Goal: Check status: Check status

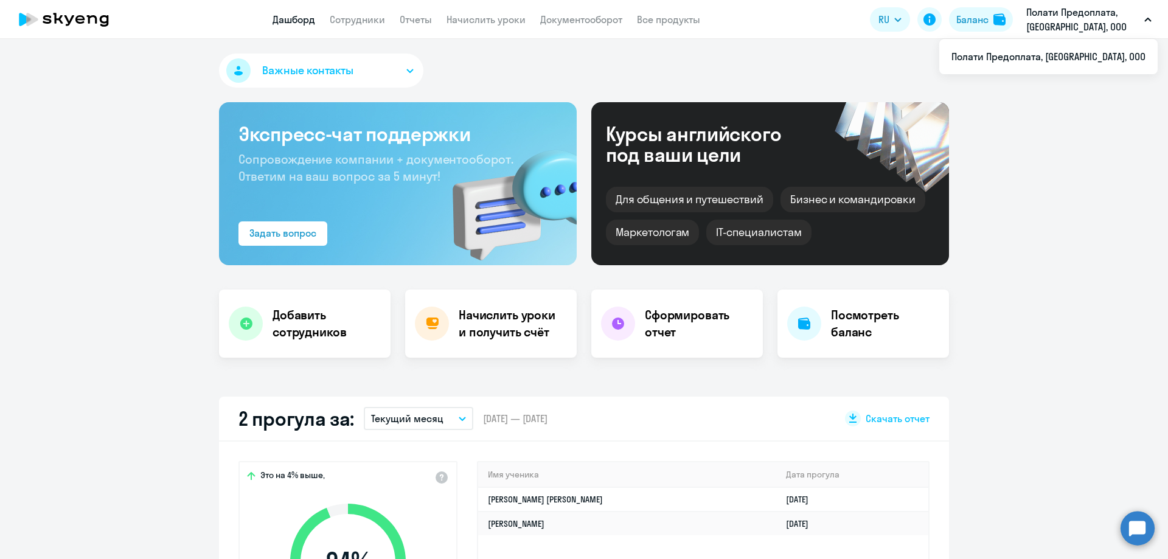
select select "30"
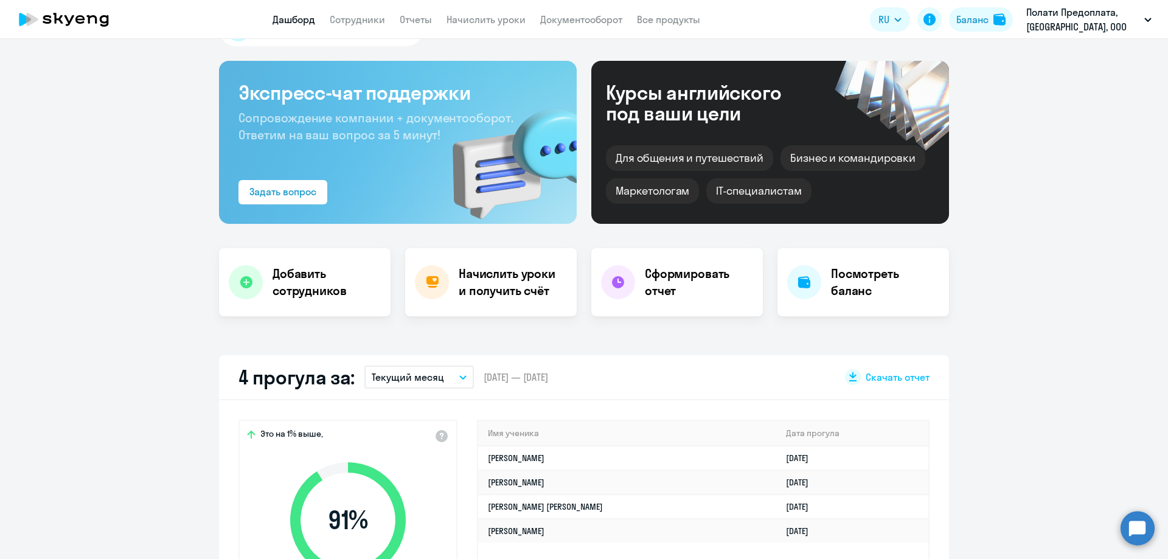
scroll to position [122, 0]
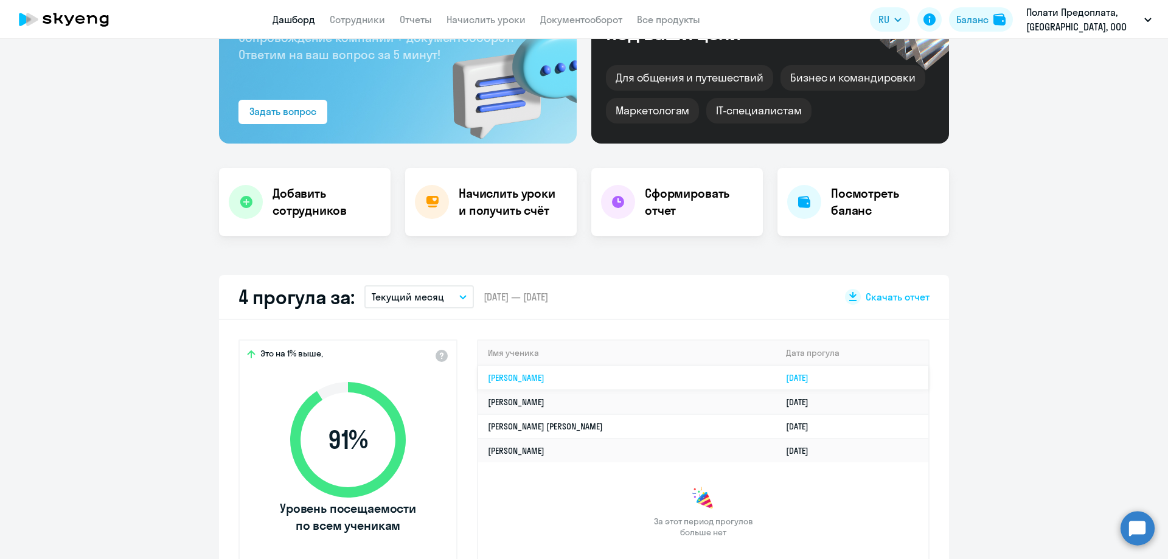
click at [544, 375] on link "[PERSON_NAME]" at bounding box center [516, 377] width 57 height 11
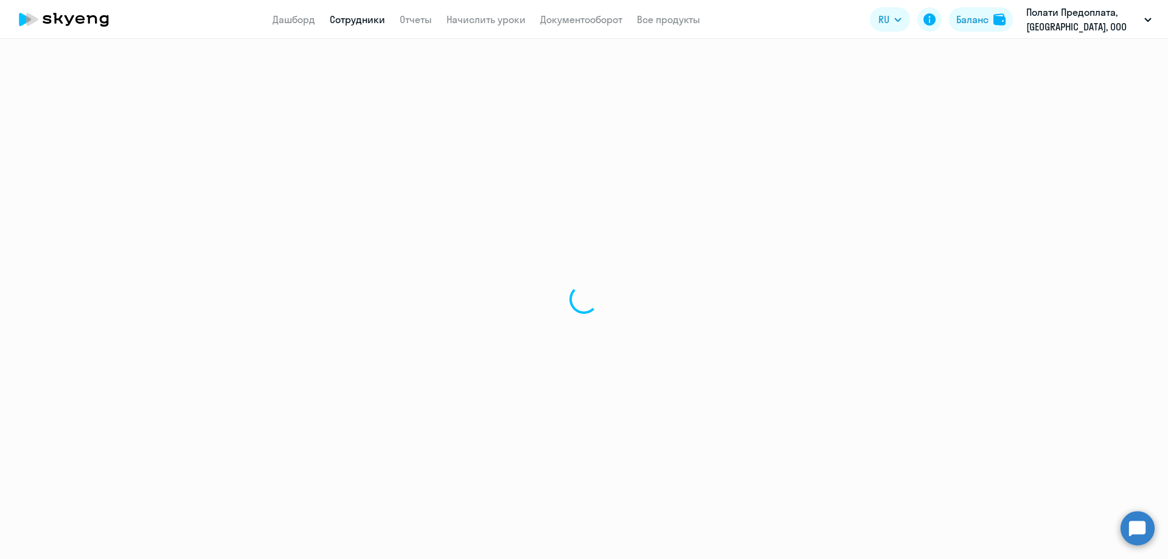
select select "english"
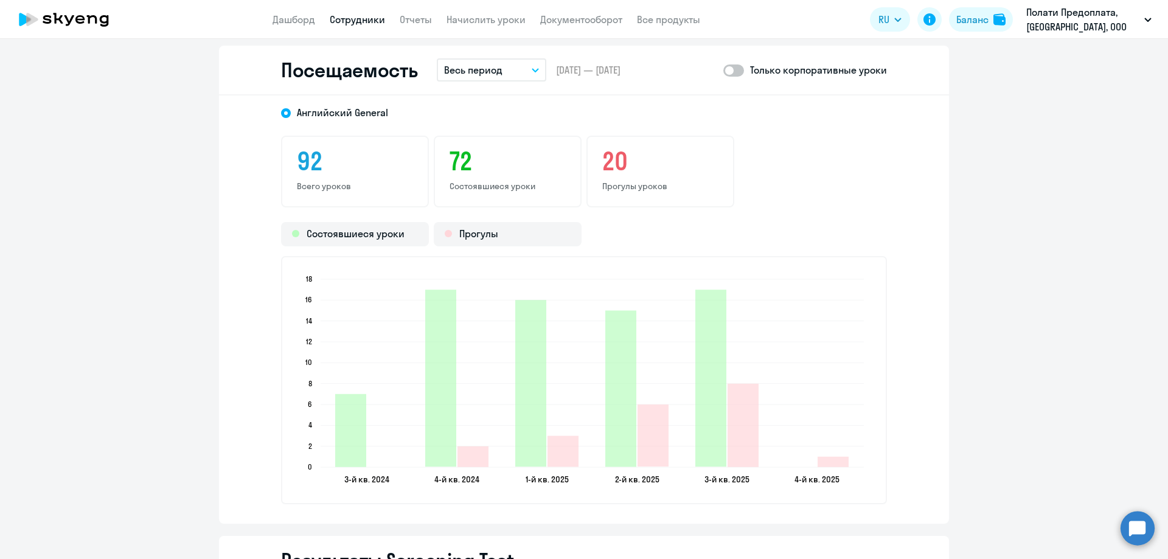
scroll to position [1581, 0]
click at [519, 68] on button "Весь период" at bounding box center [491, 69] width 109 height 23
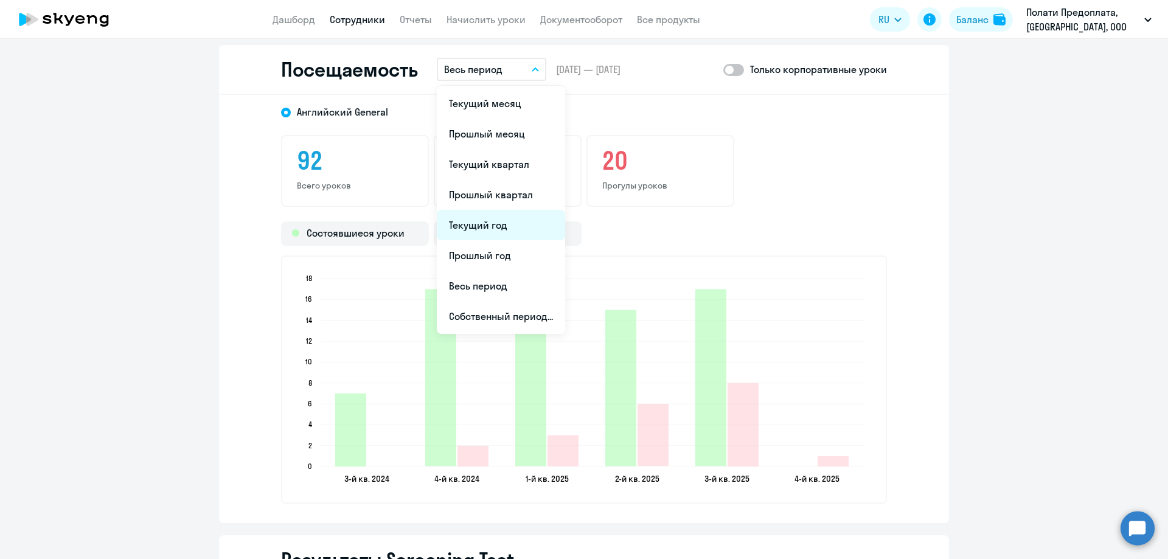
click at [499, 221] on li "Текущий год" at bounding box center [501, 225] width 128 height 30
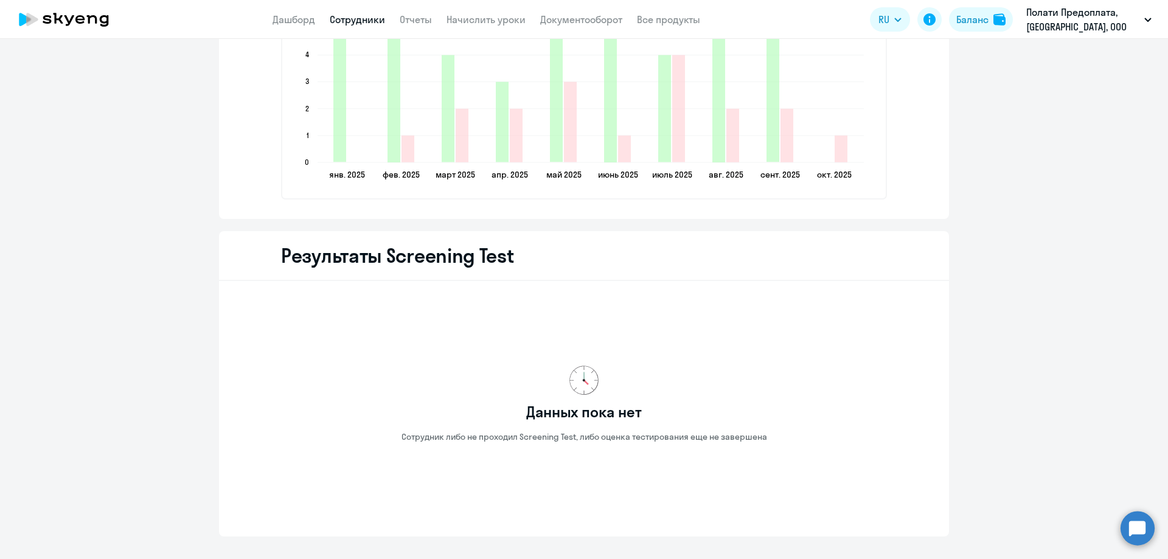
scroll to position [1952, 0]
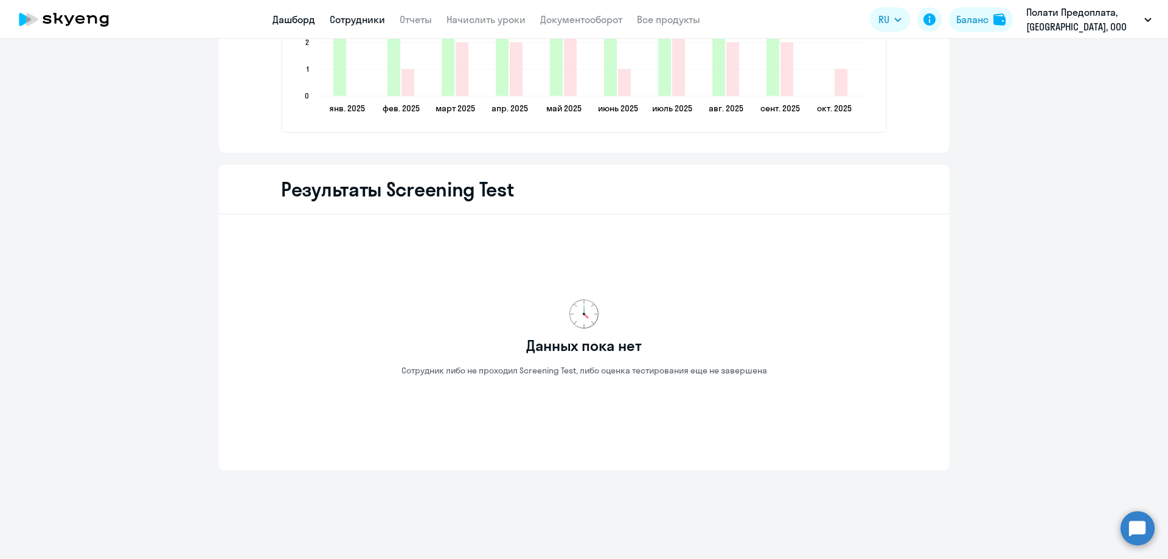
click at [285, 23] on link "Дашборд" at bounding box center [293, 19] width 43 height 12
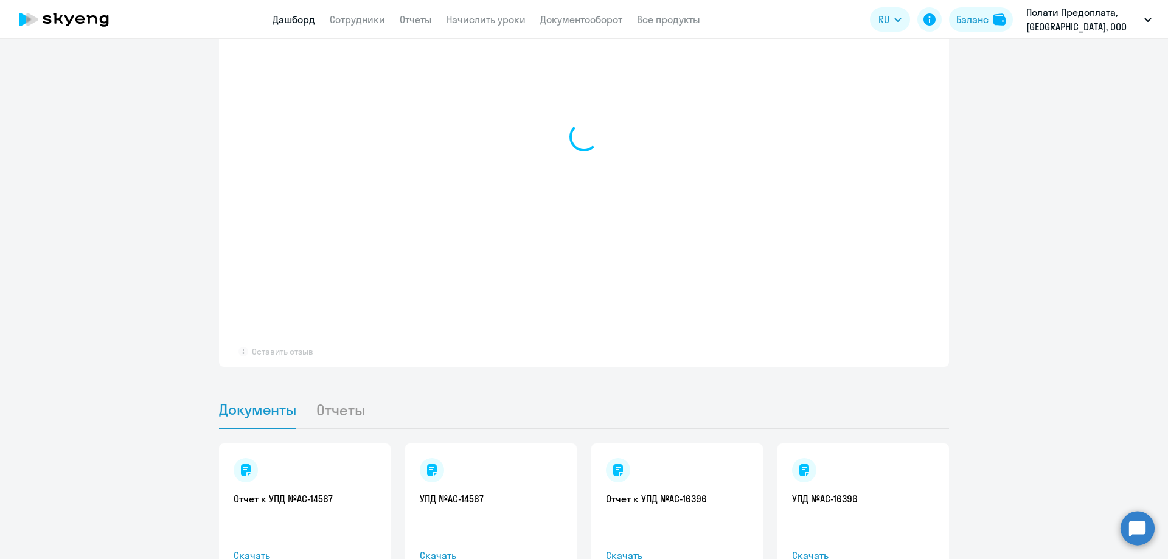
select select "30"
